Goal: Find specific page/section: Find specific page/section

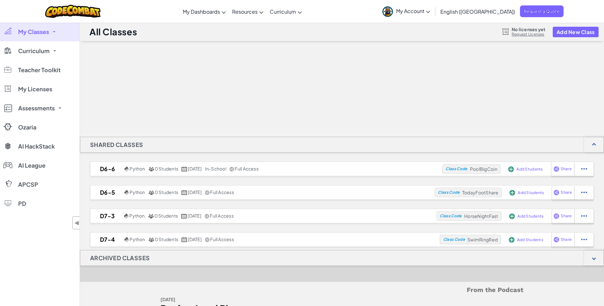
click at [55, 32] on span at bounding box center [54, 31] width 3 height 1
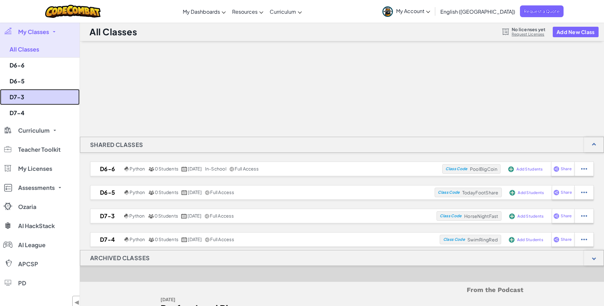
click at [33, 98] on link "D7-3" at bounding box center [40, 97] width 80 height 16
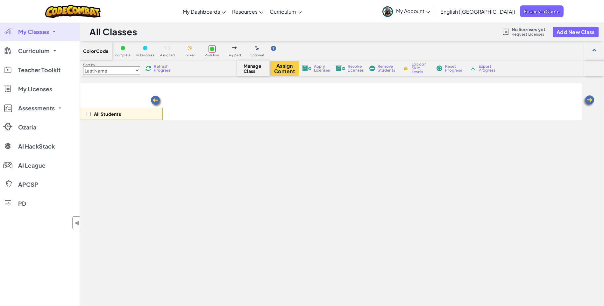
select select "560f1a9f22961295f9427742"
